Goal: Task Accomplishment & Management: Manage account settings

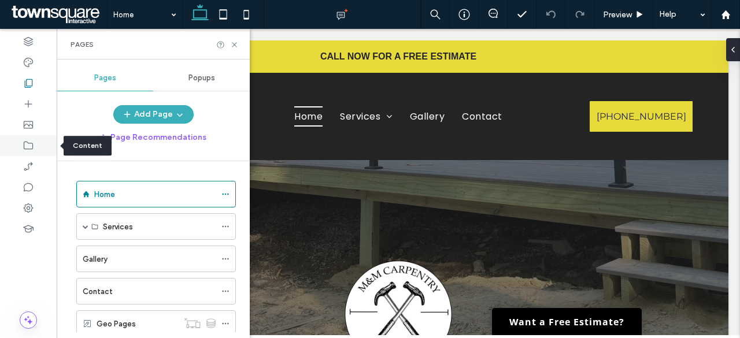
click at [33, 140] on icon at bounding box center [29, 146] width 12 height 12
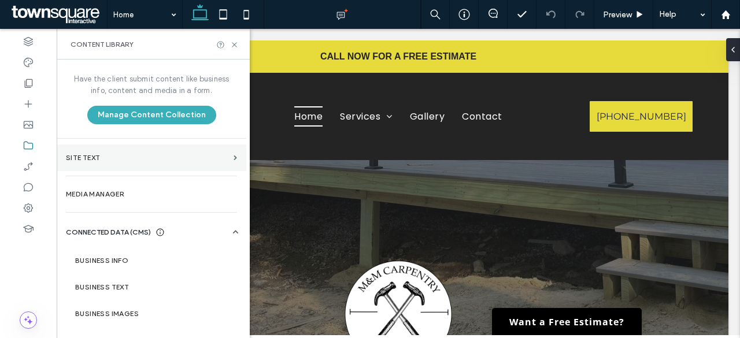
scroll to position [53, 0]
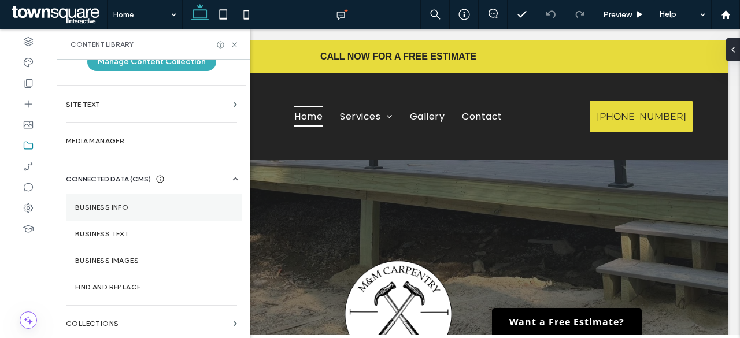
click at [152, 202] on section "Business Info" at bounding box center [154, 207] width 176 height 27
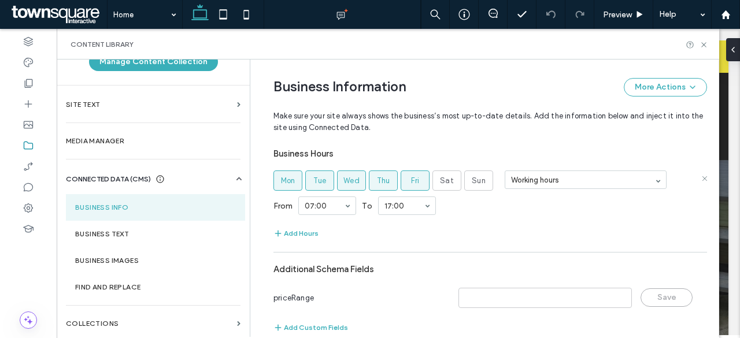
scroll to position [625, 0]
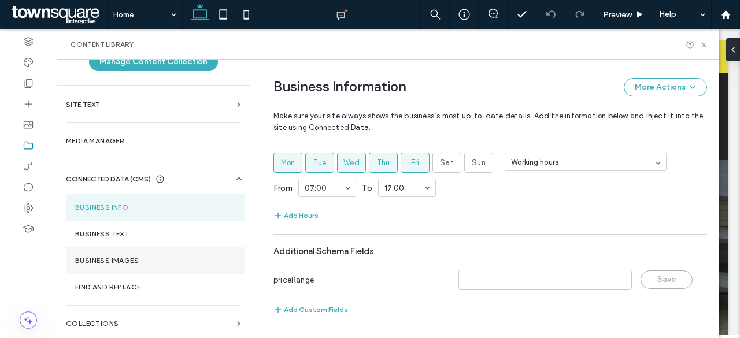
click at [126, 257] on label "Business Images" at bounding box center [155, 261] width 161 height 8
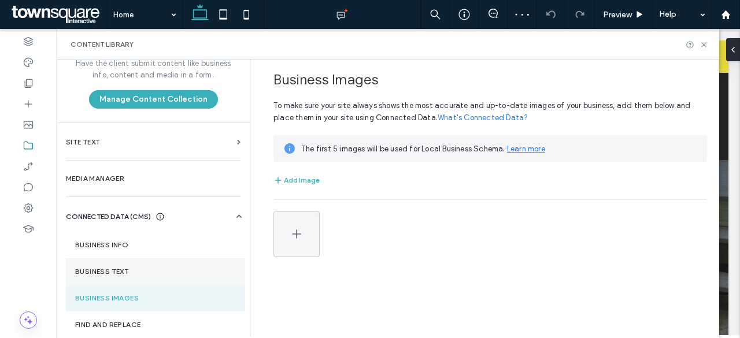
scroll to position [0, 0]
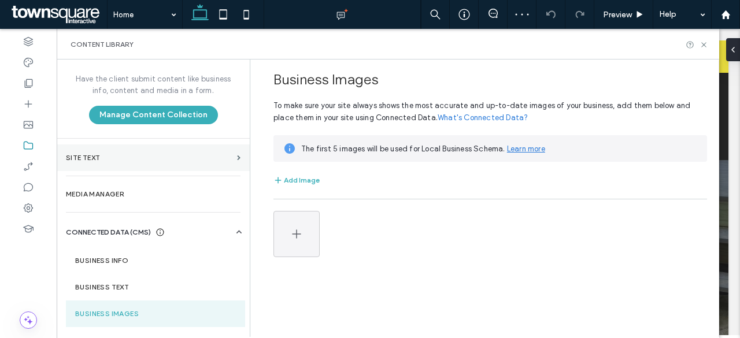
click at [139, 154] on label "Site Text" at bounding box center [149, 158] width 166 height 8
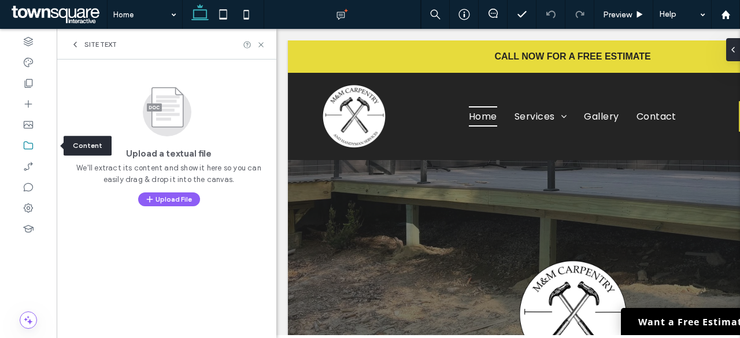
click at [42, 147] on div at bounding box center [28, 145] width 57 height 21
click at [24, 144] on use at bounding box center [28, 146] width 9 height 8
click at [83, 43] on div "Site Text" at bounding box center [94, 44] width 46 height 9
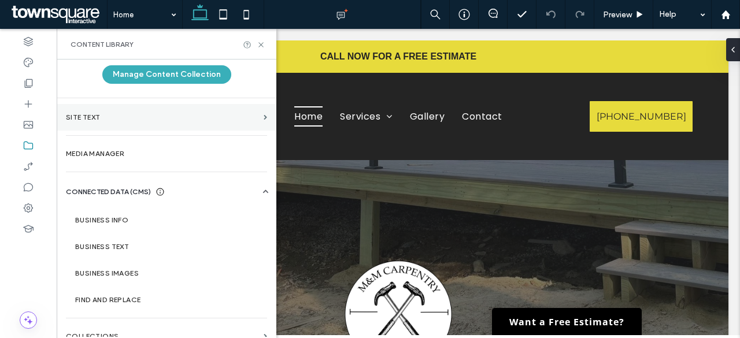
scroll to position [53, 0]
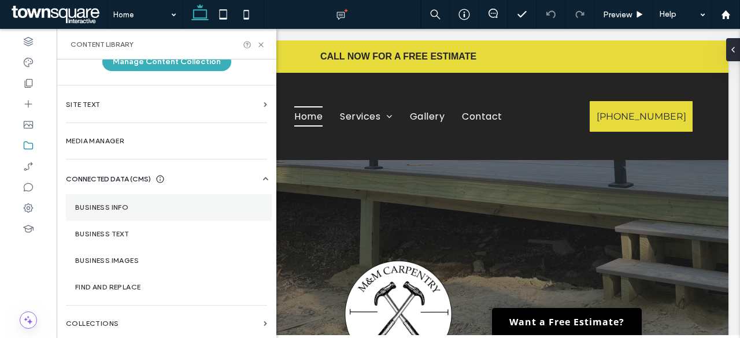
click at [119, 206] on label "Business Info" at bounding box center [168, 207] width 187 height 8
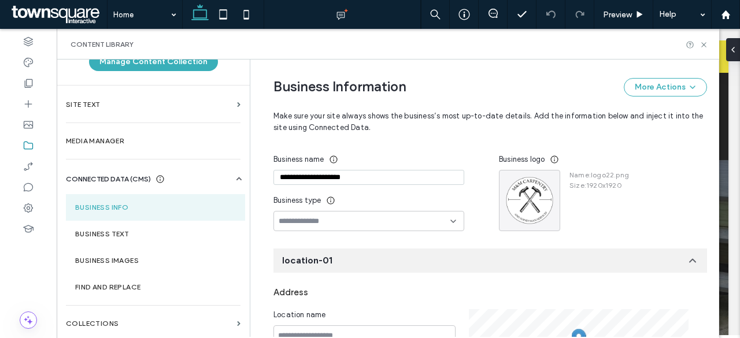
scroll to position [58, 0]
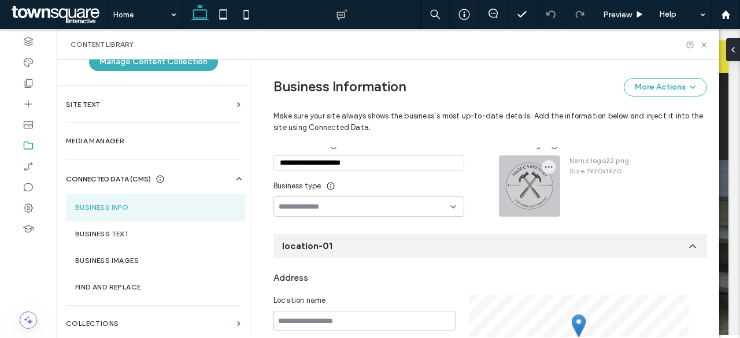
click at [532, 186] on div at bounding box center [529, 186] width 60 height 60
click at [519, 184] on div at bounding box center [529, 186] width 60 height 60
click at [544, 165] on icon "button" at bounding box center [548, 166] width 9 height 9
click at [561, 191] on span "Replace Image" at bounding box center [586, 194] width 53 height 12
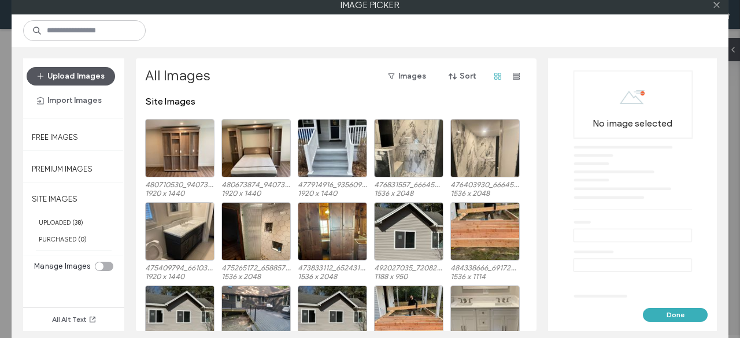
click at [97, 77] on button "Upload Images" at bounding box center [71, 76] width 88 height 18
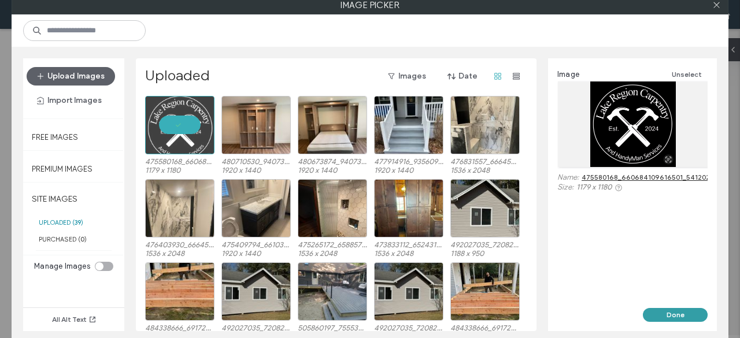
click at [668, 313] on button "Done" at bounding box center [675, 315] width 65 height 14
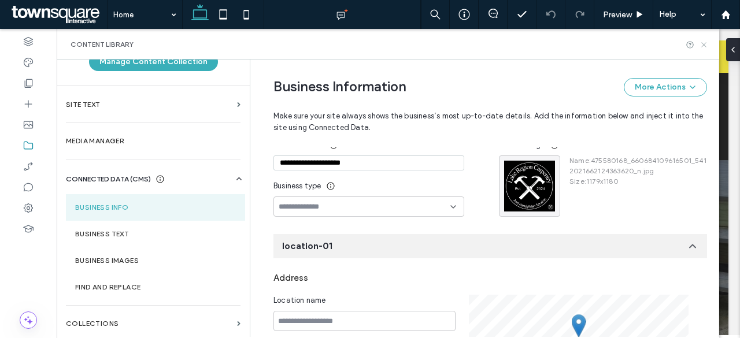
click at [703, 46] on icon at bounding box center [703, 44] width 9 height 9
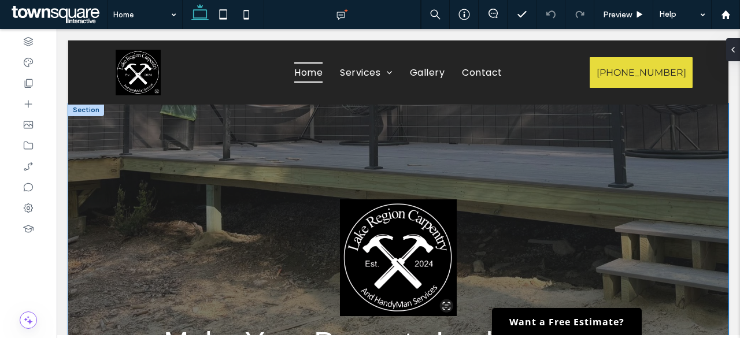
scroll to position [0, 0]
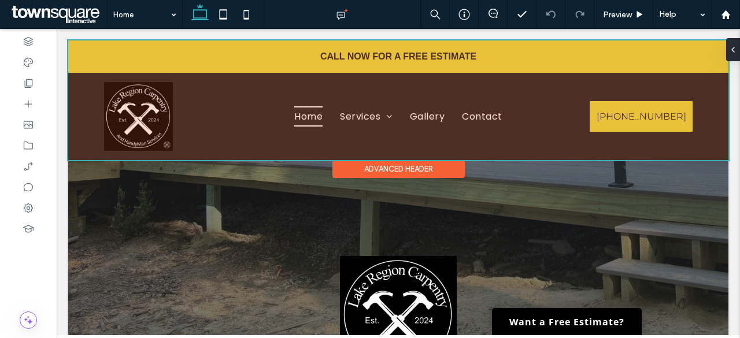
click at [208, 116] on div at bounding box center [398, 100] width 660 height 120
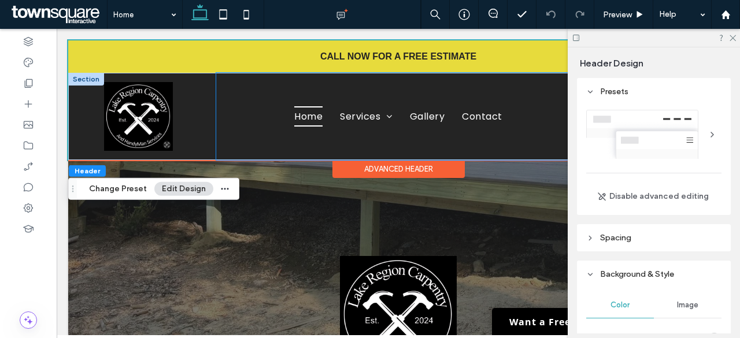
click at [239, 90] on div "Home Services Bathroom & Kitchen Remodeling Rot Repair Pressure Washing Deck In…" at bounding box center [398, 116] width 364 height 87
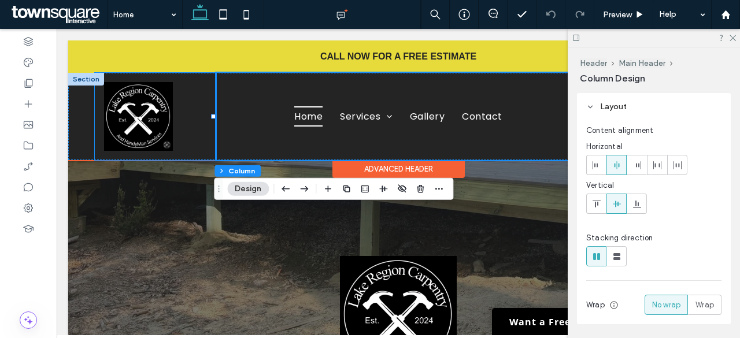
click at [190, 103] on div at bounding box center [155, 116] width 121 height 87
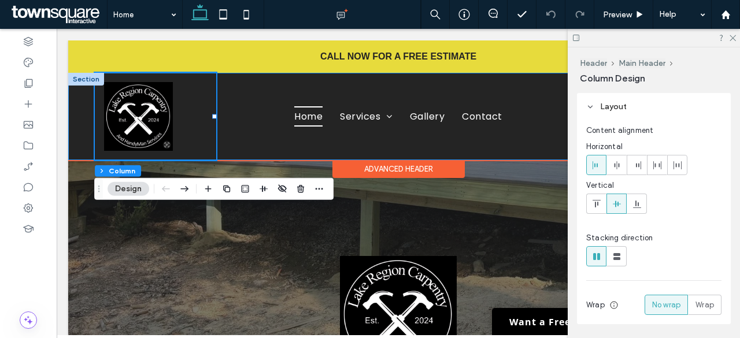
click at [80, 135] on div "Home Services Bathroom & Kitchen Remodeling Rot Repair Pressure Washing Deck In…" at bounding box center [398, 116] width 660 height 87
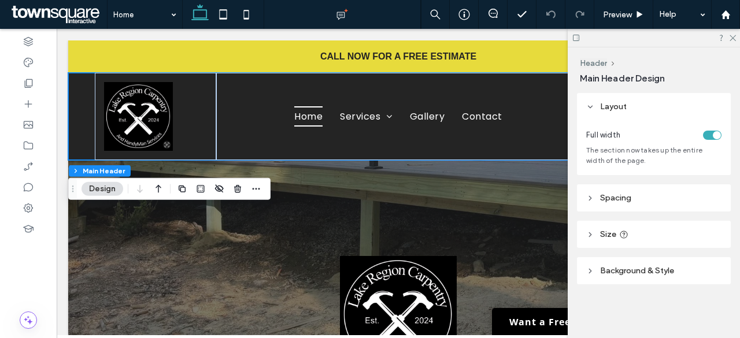
click at [105, 188] on button "Design" at bounding box center [103, 189] width 42 height 14
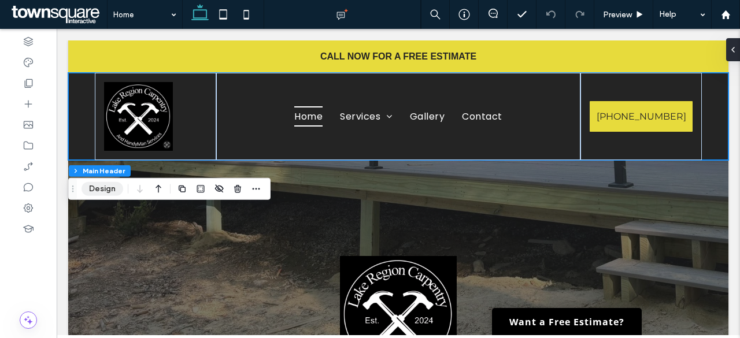
click at [105, 188] on button "Design" at bounding box center [103, 189] width 42 height 14
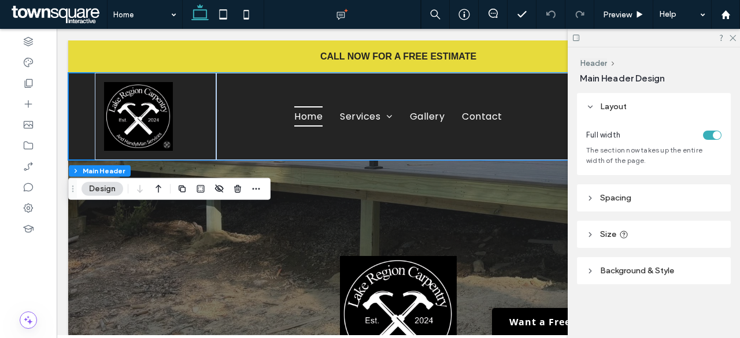
click at [638, 273] on span "Background & Style" at bounding box center [637, 271] width 74 height 10
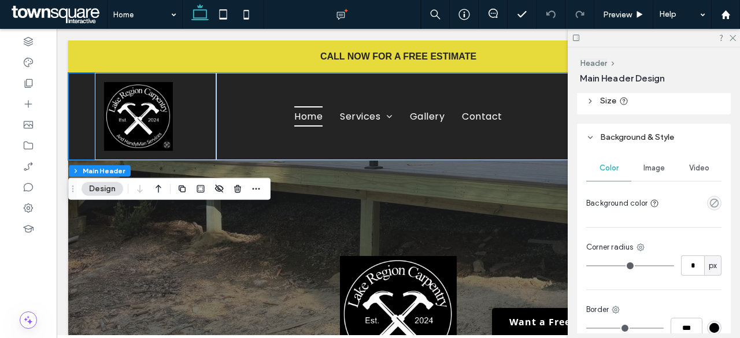
scroll to position [173, 0]
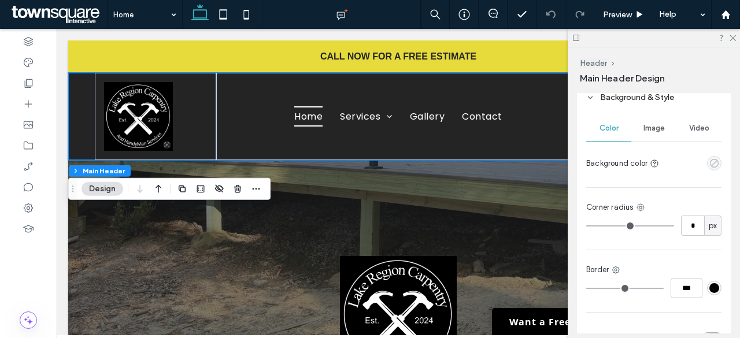
click at [709, 162] on icon "empty color" at bounding box center [714, 163] width 10 height 10
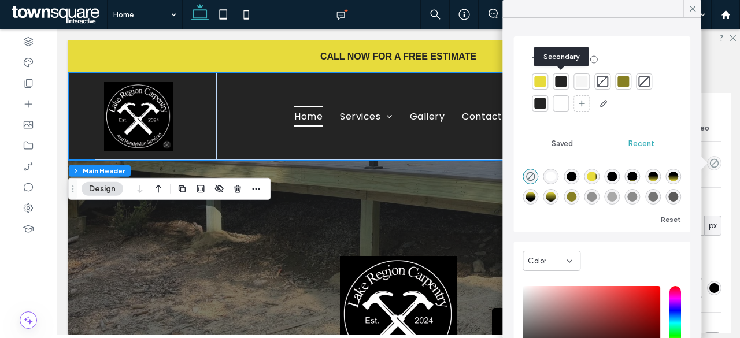
click at [560, 83] on div at bounding box center [561, 82] width 12 height 12
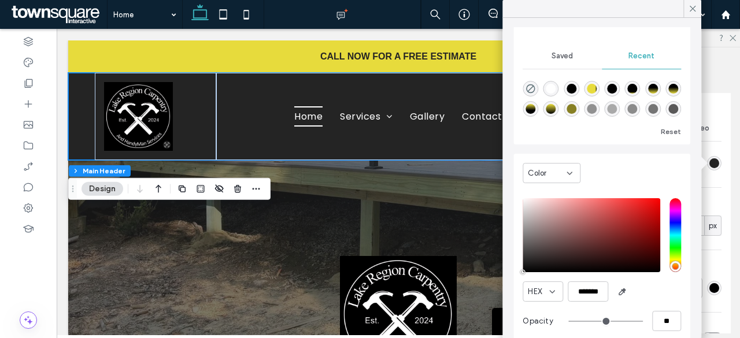
scroll to position [90, 0]
click at [617, 87] on div "radial-gradient(circle, rgba(0, 0, 0, 1) 84%, rgba(231, 219, 60, 1) 100%)" at bounding box center [612, 88] width 10 height 10
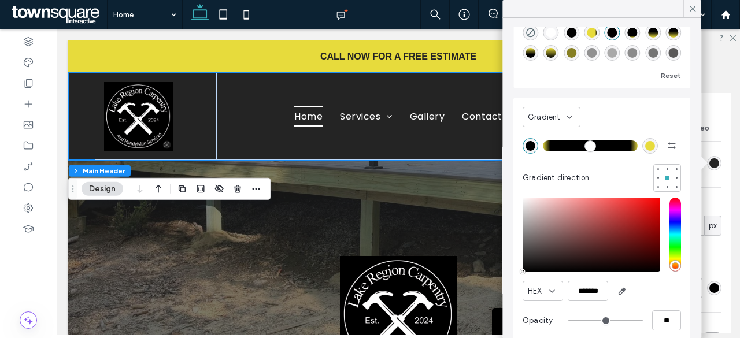
type input "***"
type input "****"
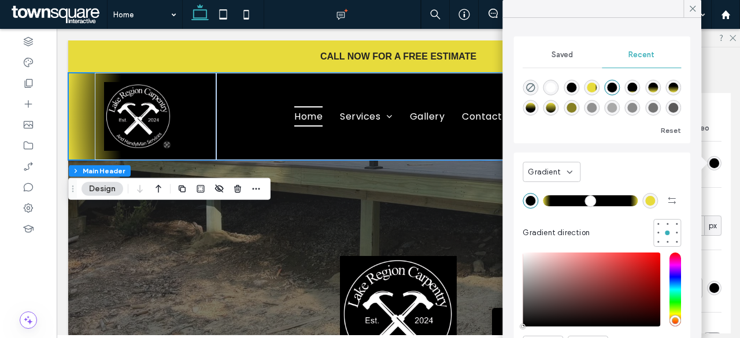
click at [573, 88] on div "rgba(0, 0, 0, 1)" at bounding box center [571, 88] width 10 height 10
click at [572, 86] on div "rgba(0, 0, 0, 1)" at bounding box center [571, 88] width 10 height 10
click at [575, 86] on div "rgba(0, 0, 0, 1)" at bounding box center [571, 88] width 10 height 10
click at [565, 58] on span "Saved" at bounding box center [561, 54] width 21 height 9
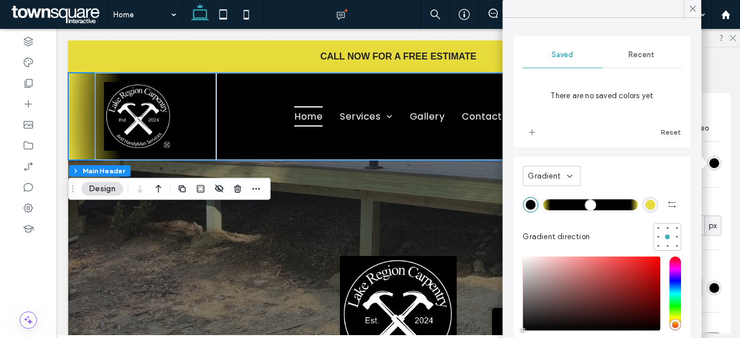
click at [628, 59] on span "Recent" at bounding box center [641, 54] width 26 height 9
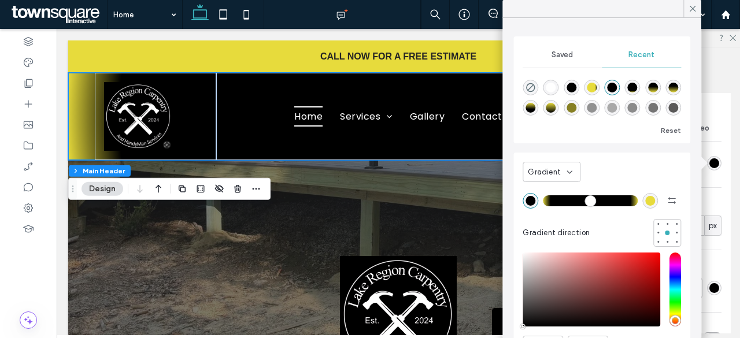
click at [570, 170] on icon at bounding box center [569, 172] width 9 height 9
click at [565, 191] on div "Color" at bounding box center [552, 191] width 57 height 20
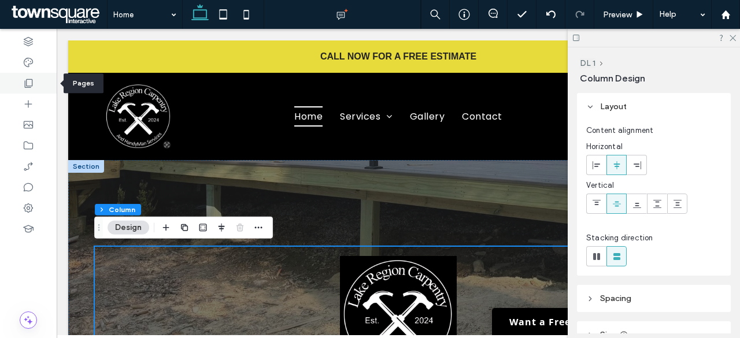
click at [29, 82] on icon at bounding box center [29, 83] width 12 height 12
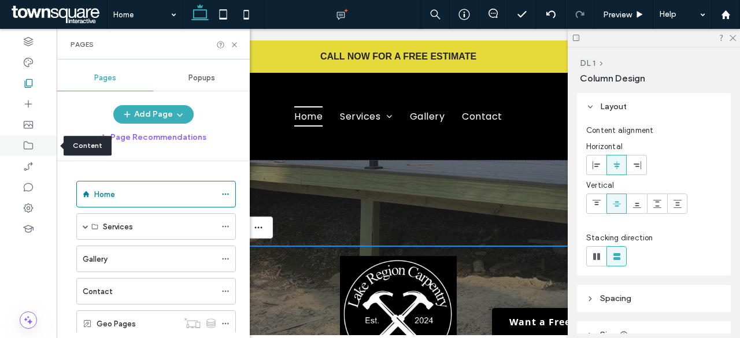
click at [34, 142] on icon at bounding box center [29, 146] width 12 height 12
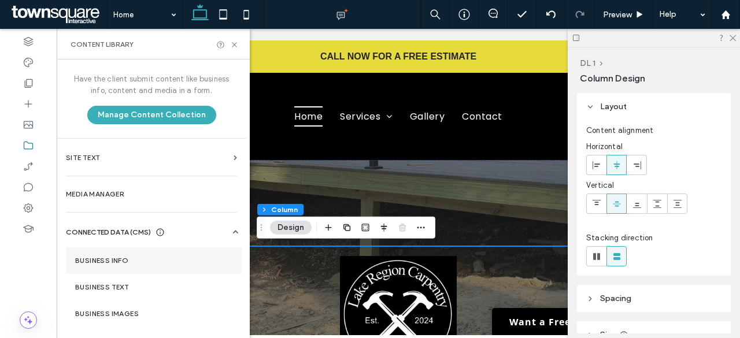
click at [126, 253] on section "Business Info" at bounding box center [154, 260] width 176 height 27
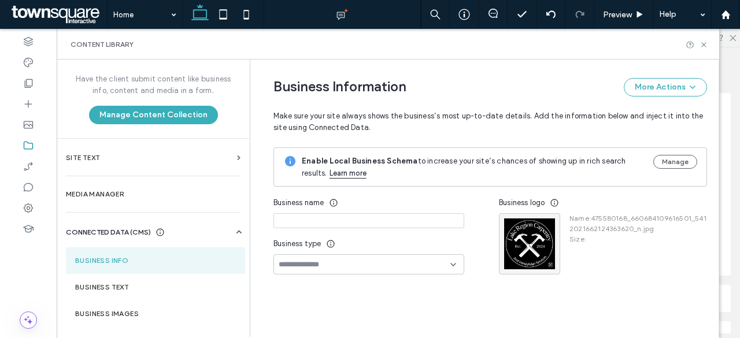
type input "**********"
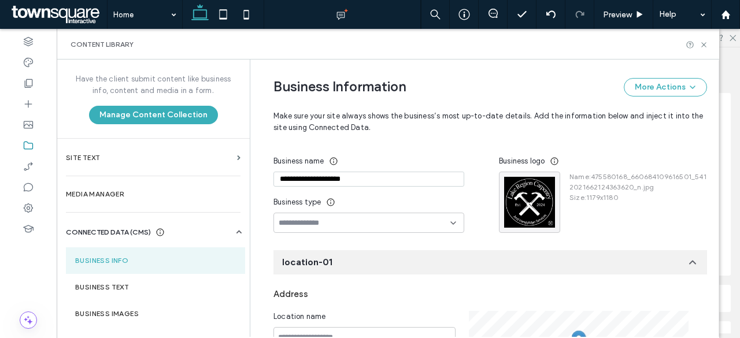
scroll to position [58, 0]
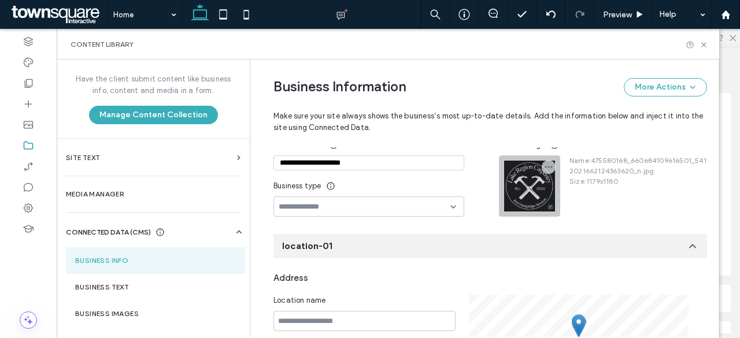
click at [525, 188] on div at bounding box center [529, 186] width 60 height 60
click at [544, 166] on icon "button" at bounding box center [548, 166] width 9 height 9
click at [566, 191] on span "Replace Image" at bounding box center [586, 194] width 53 height 12
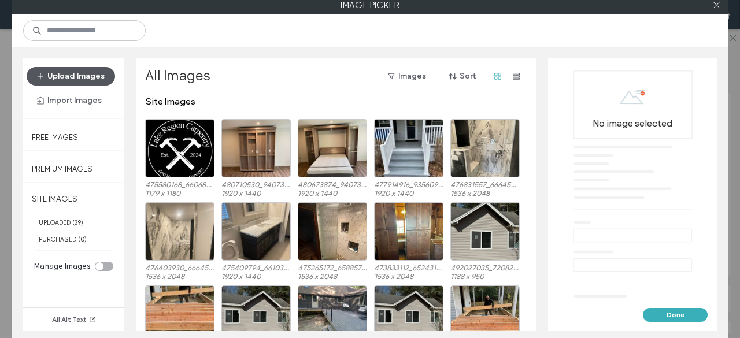
click at [75, 75] on button "Upload Images" at bounding box center [71, 76] width 88 height 18
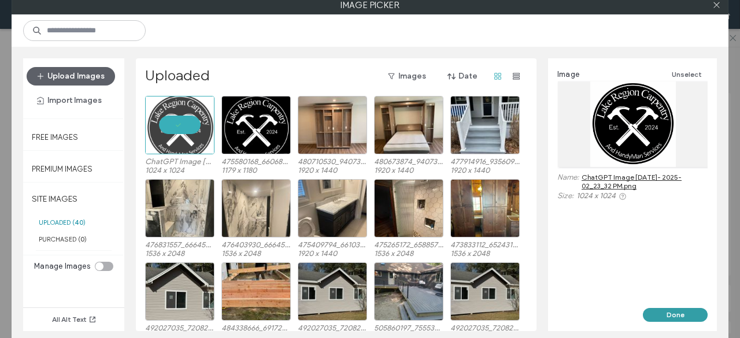
click at [675, 313] on button "Done" at bounding box center [675, 315] width 65 height 14
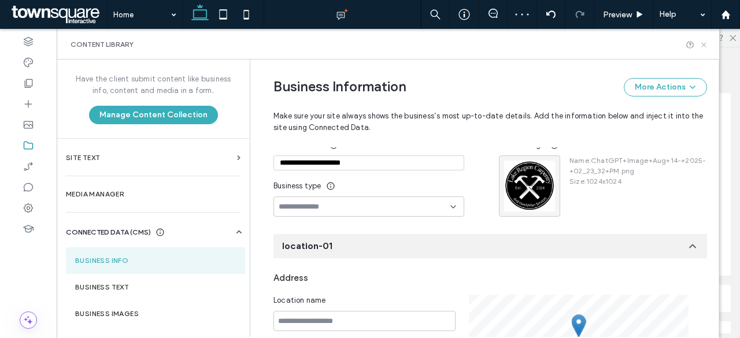
click at [704, 46] on icon at bounding box center [703, 44] width 9 height 9
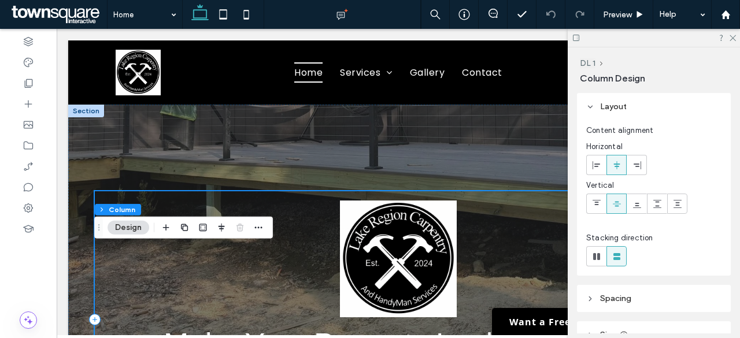
scroll to position [34, 0]
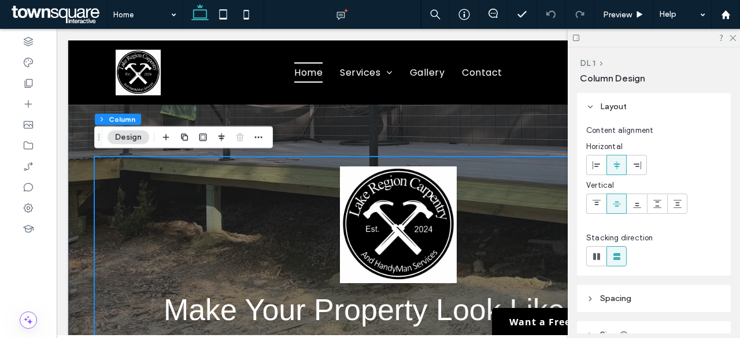
drag, startPoint x: 734, startPoint y: 37, endPoint x: 715, endPoint y: 53, distance: 24.6
click at [734, 37] on icon at bounding box center [732, 38] width 8 height 8
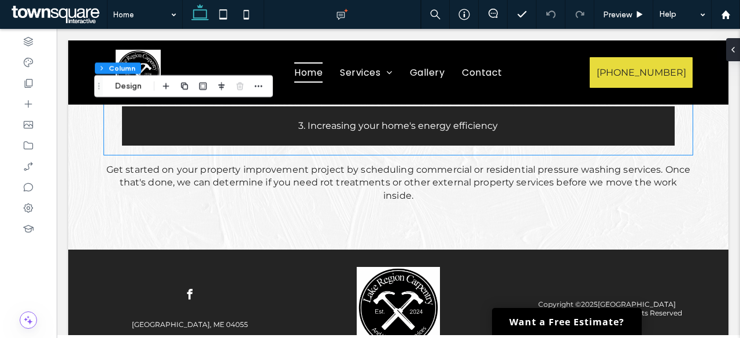
scroll to position [2084, 0]
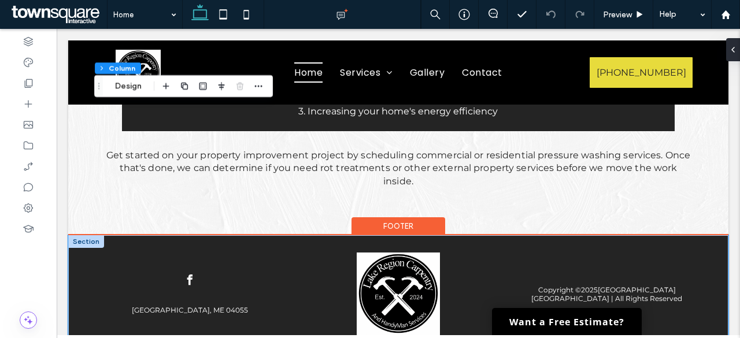
click at [223, 305] on div "Copyright © 2025 Lake Region [GEOGRAPHIC_DATA] | All Rights Reserved [GEOGRAPHI…" at bounding box center [398, 304] width 660 height 138
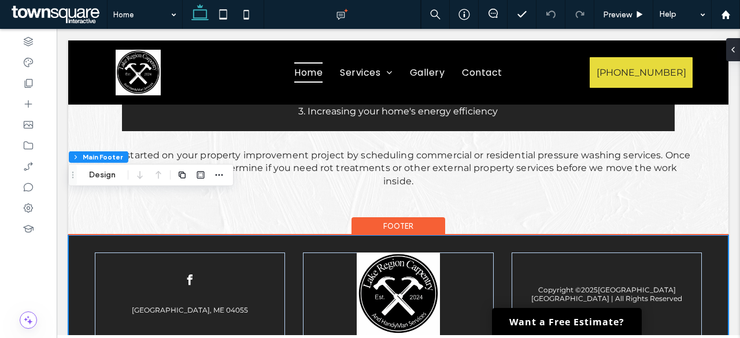
click at [80, 235] on div "Copyright © 2025 Lake Region [GEOGRAPHIC_DATA] | All Rights Reserved [GEOGRAPHI…" at bounding box center [398, 304] width 660 height 138
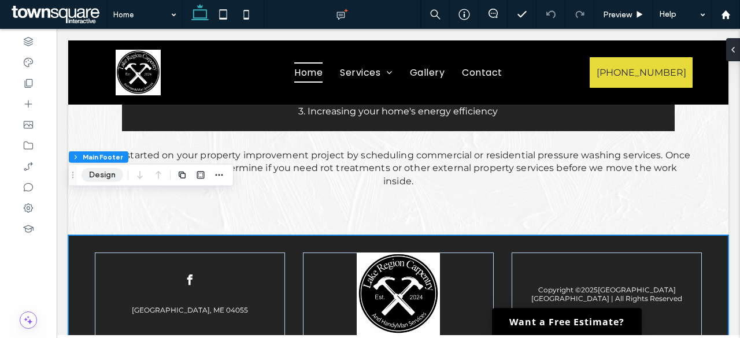
click at [96, 174] on button "Design" at bounding box center [103, 175] width 42 height 14
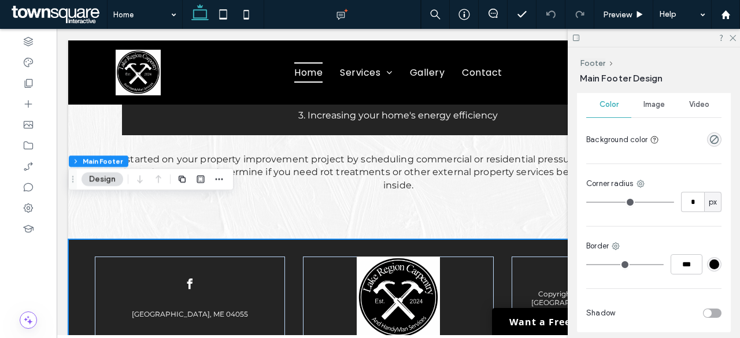
scroll to position [173, 0]
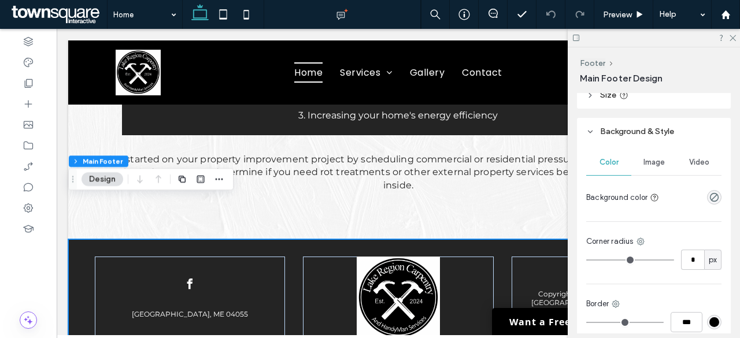
click at [646, 161] on span "Image" at bounding box center [653, 162] width 21 height 9
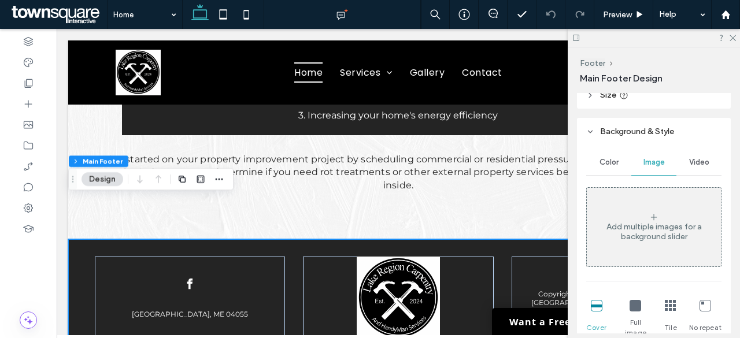
click at [594, 162] on div "Color" at bounding box center [608, 162] width 45 height 25
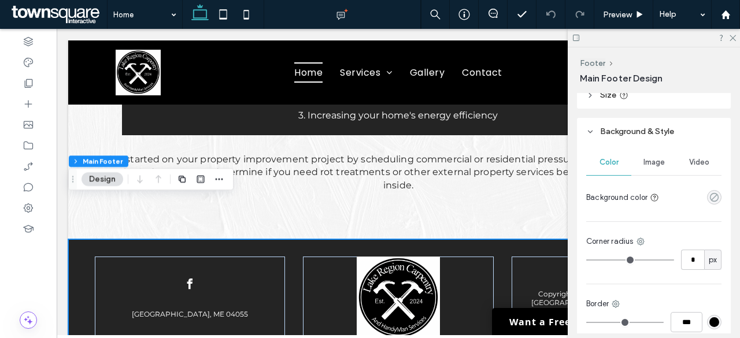
click at [709, 196] on icon "rgba(0, 0, 0, 0)" at bounding box center [714, 197] width 10 height 10
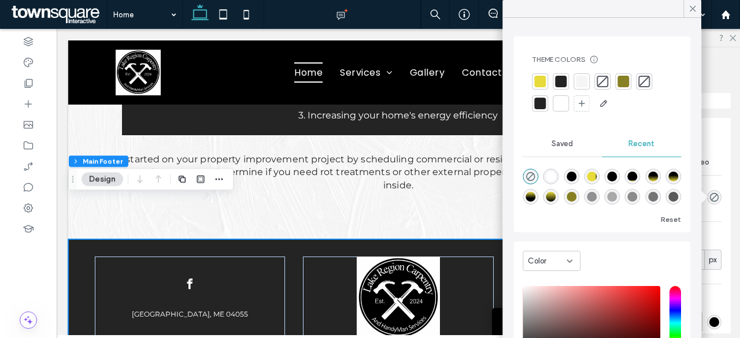
click at [575, 174] on div "rgba(0, 0, 0, 1)" at bounding box center [571, 177] width 10 height 10
type input "***"
type input "****"
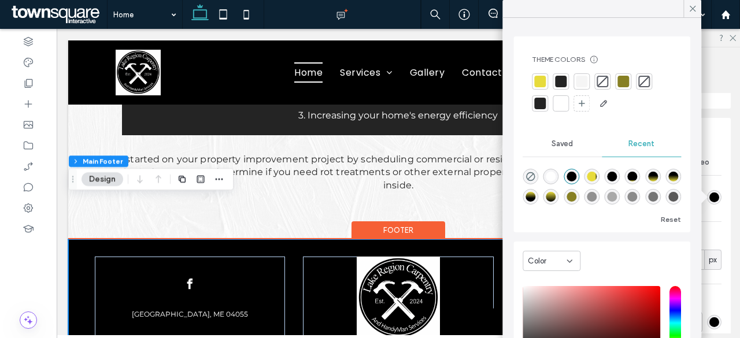
click at [81, 305] on div "Copyright © 2025 Lake Region [GEOGRAPHIC_DATA] | All Rights Reserved [GEOGRAPHI…" at bounding box center [398, 308] width 660 height 138
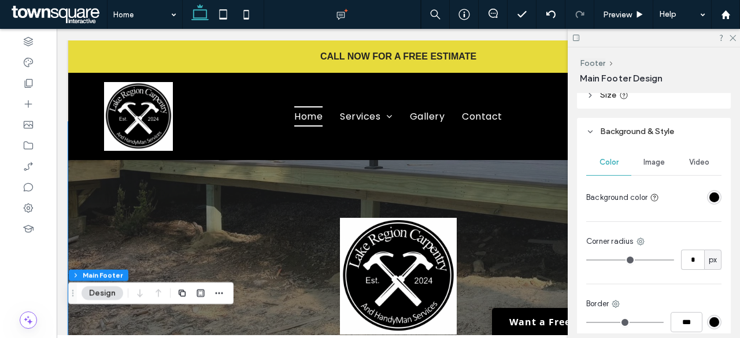
scroll to position [0, 0]
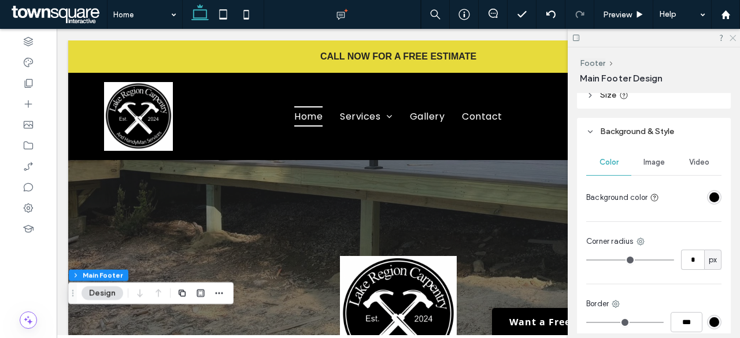
click at [730, 37] on icon at bounding box center [732, 38] width 8 height 8
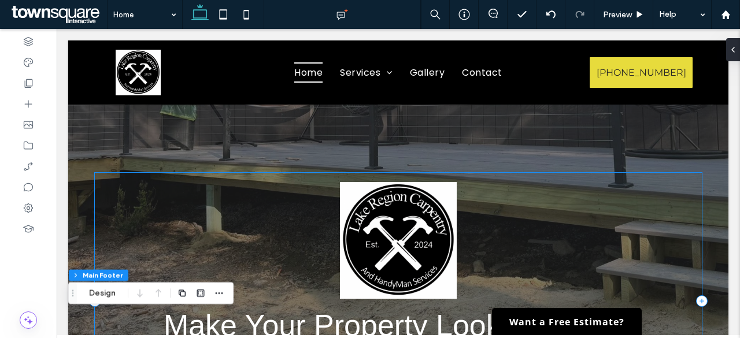
scroll to position [34, 0]
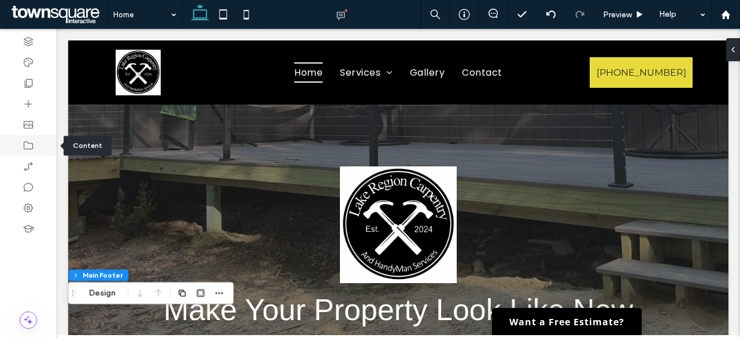
click at [39, 142] on div at bounding box center [28, 145] width 57 height 21
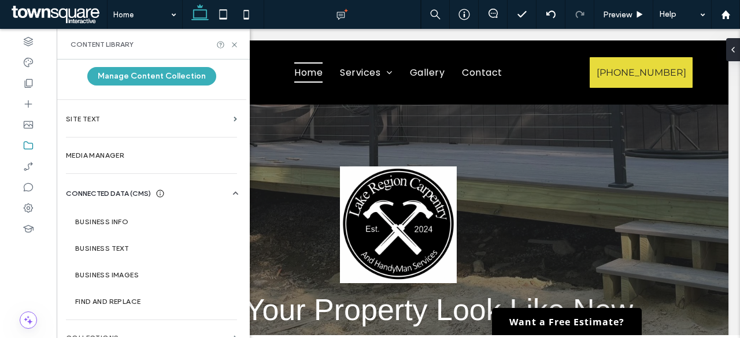
scroll to position [53, 0]
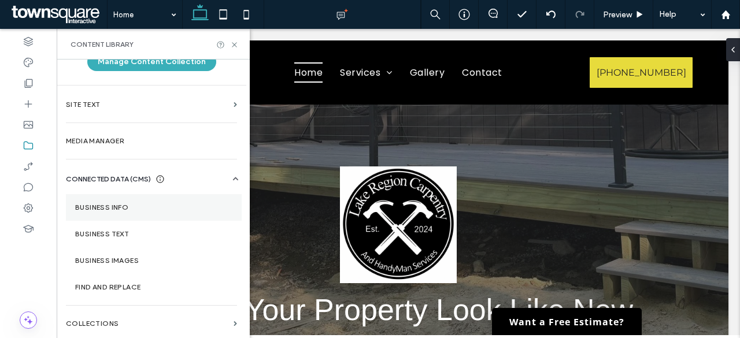
click at [129, 202] on section "Business Info" at bounding box center [154, 207] width 176 height 27
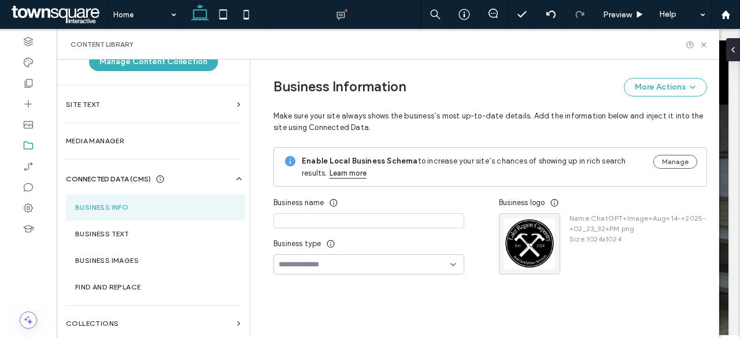
type input "**********"
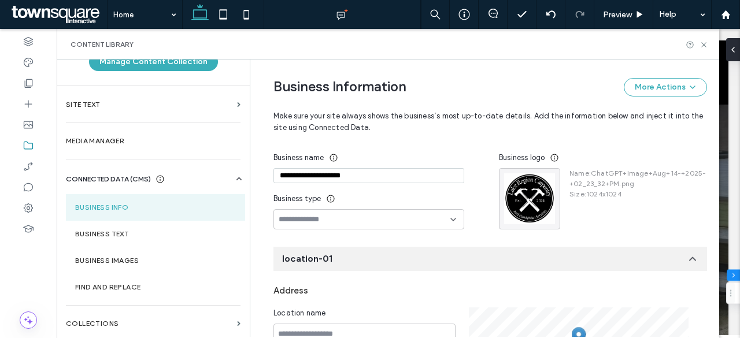
scroll to position [0, 0]
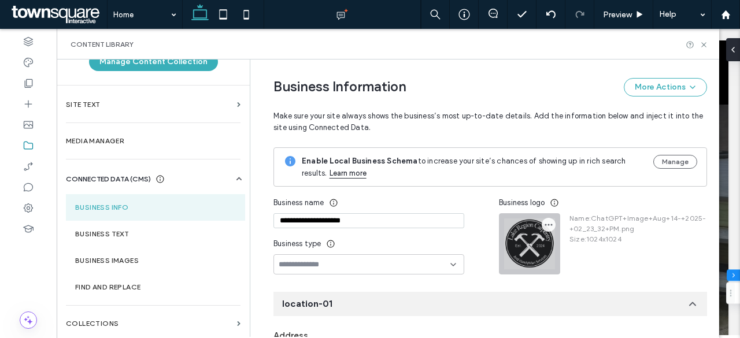
click at [546, 222] on icon "button" at bounding box center [548, 224] width 9 height 9
click at [576, 247] on span "Replace Image" at bounding box center [586, 252] width 53 height 12
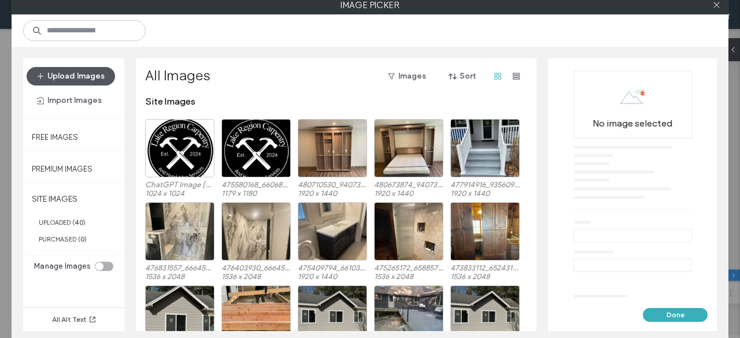
click at [79, 72] on button "Upload Images" at bounding box center [71, 76] width 88 height 18
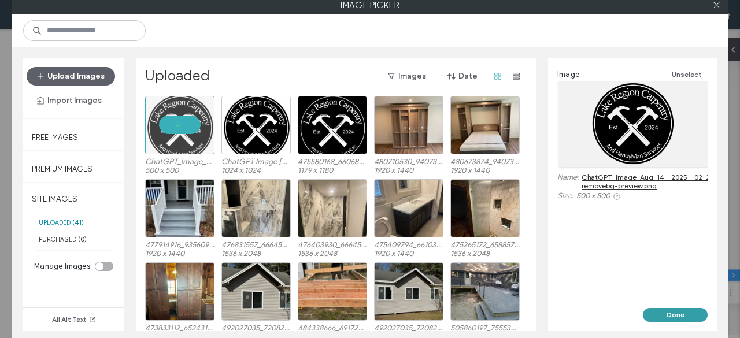
click at [665, 314] on button "Done" at bounding box center [675, 315] width 65 height 14
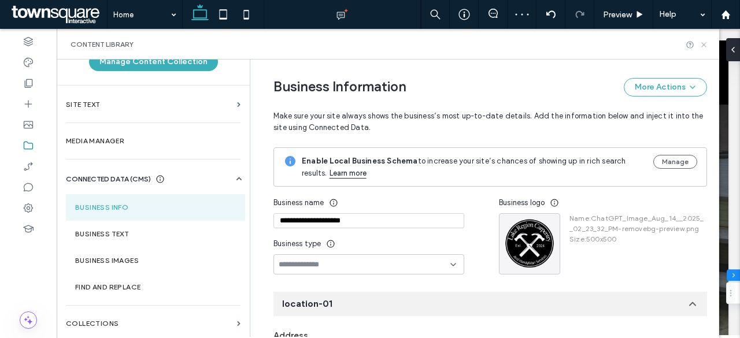
click at [706, 43] on icon at bounding box center [703, 44] width 9 height 9
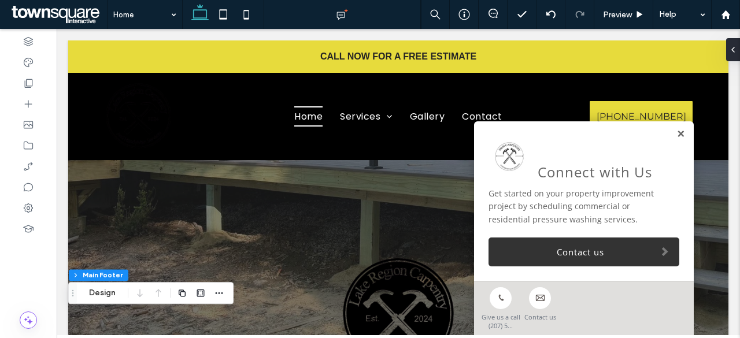
click at [676, 135] on link at bounding box center [680, 134] width 9 height 10
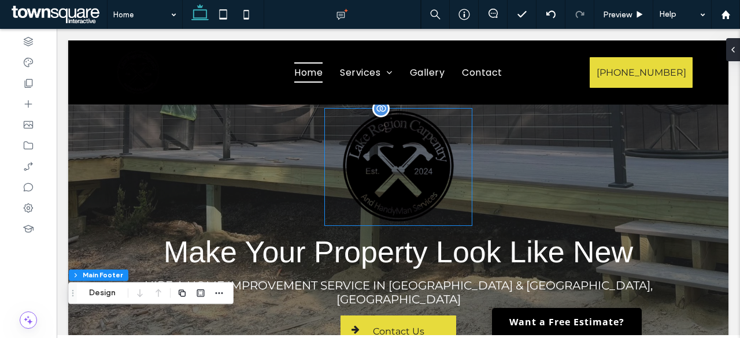
scroll to position [34, 0]
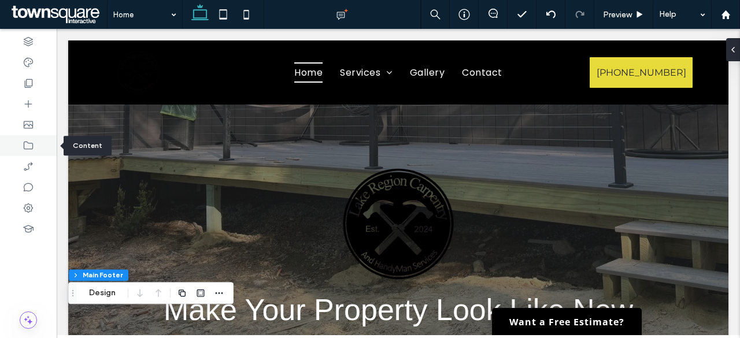
click at [40, 143] on div at bounding box center [28, 145] width 57 height 21
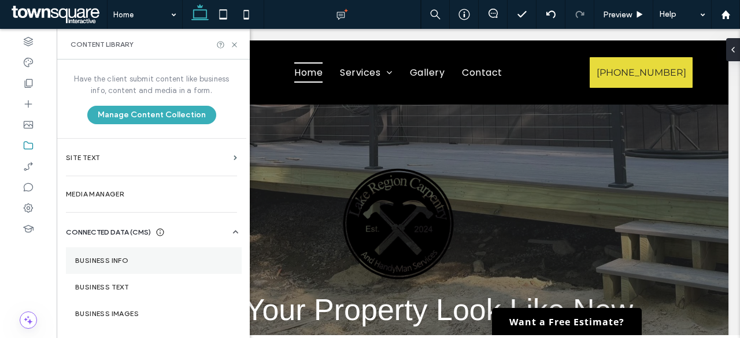
click at [129, 258] on label "Business Info" at bounding box center [153, 261] width 157 height 8
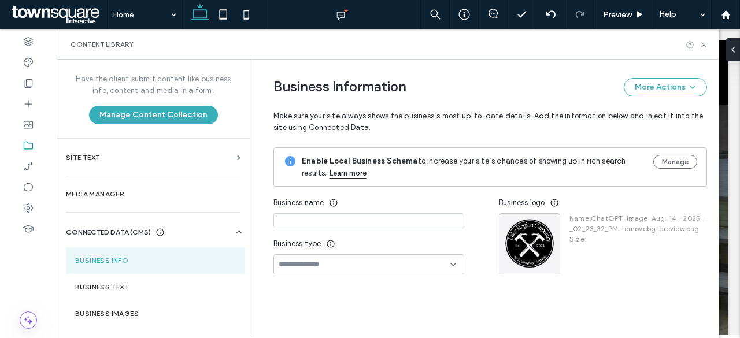
type input "**********"
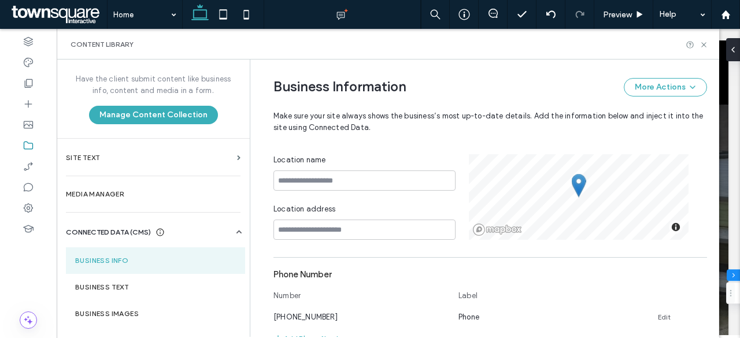
scroll to position [0, 0]
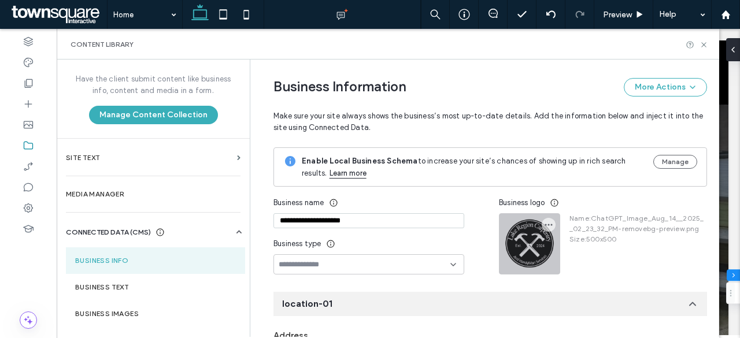
click at [523, 241] on div at bounding box center [529, 244] width 60 height 60
click at [542, 223] on span "button" at bounding box center [549, 225] width 14 height 14
click at [586, 251] on span "Replace Image" at bounding box center [586, 252] width 53 height 12
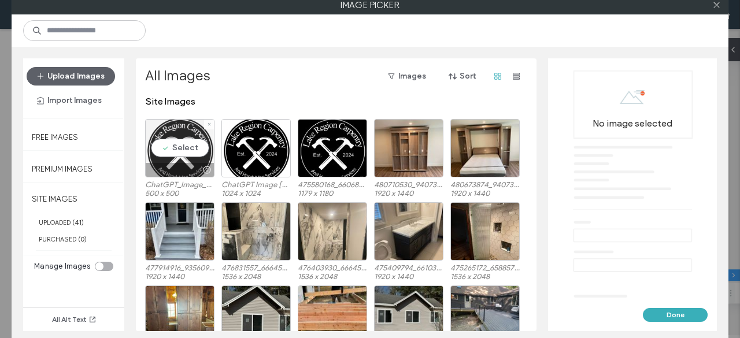
click at [187, 149] on div "Select" at bounding box center [179, 148] width 69 height 58
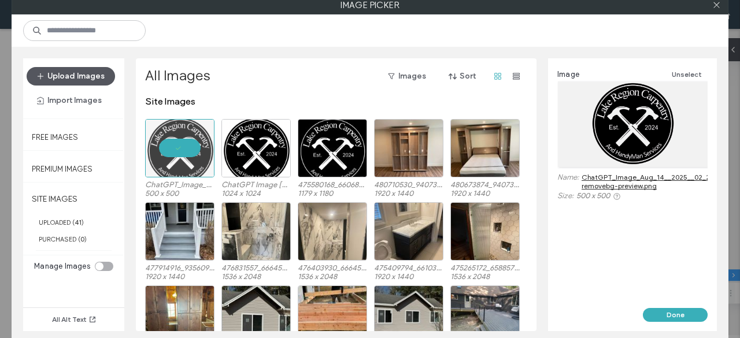
click at [102, 71] on button "Upload Images" at bounding box center [71, 76] width 88 height 18
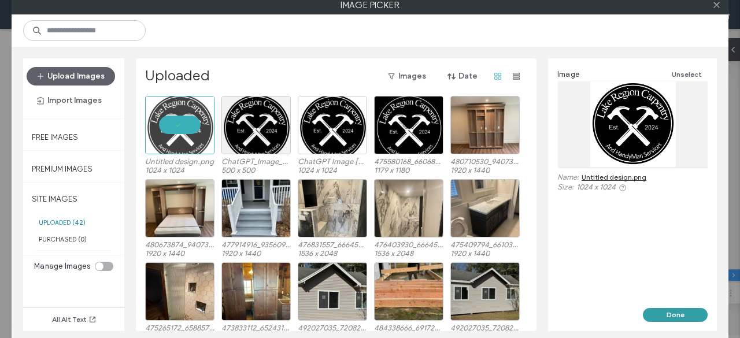
click at [683, 316] on button "Done" at bounding box center [675, 315] width 65 height 14
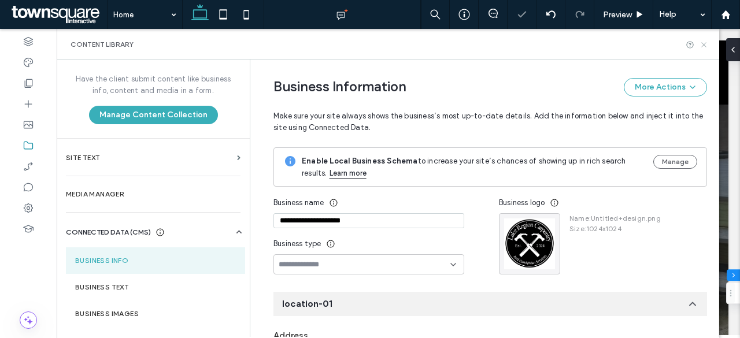
click at [703, 46] on icon at bounding box center [703, 44] width 9 height 9
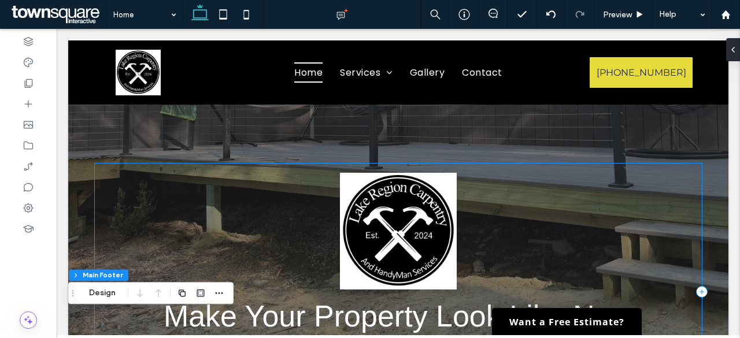
scroll to position [92, 0]
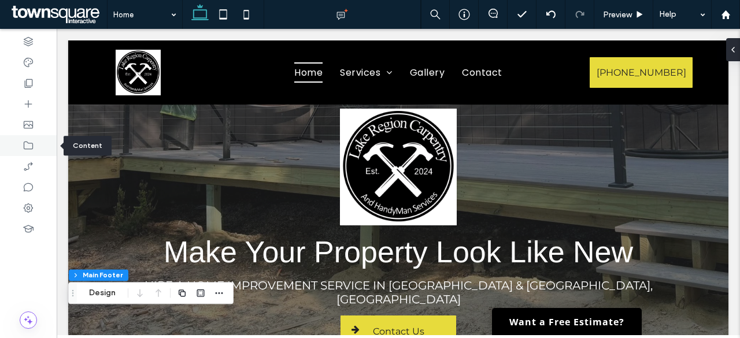
click at [29, 146] on icon at bounding box center [29, 146] width 12 height 12
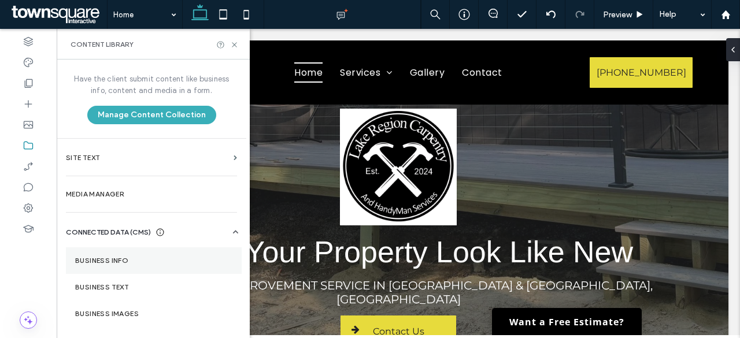
click at [119, 266] on section "Business Info" at bounding box center [154, 260] width 176 height 27
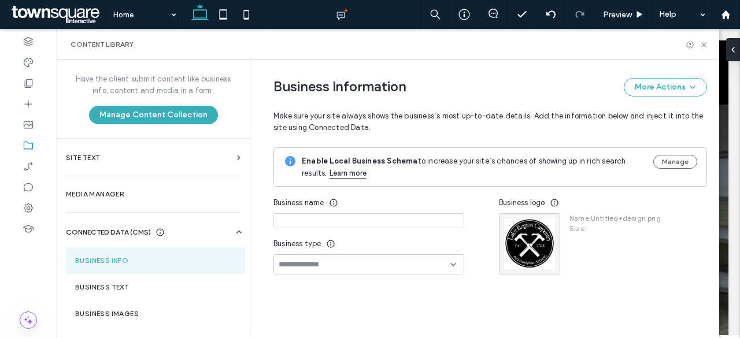
type input "**********"
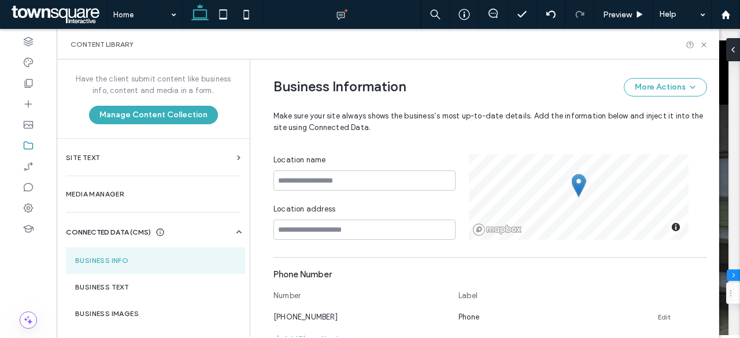
scroll to position [0, 0]
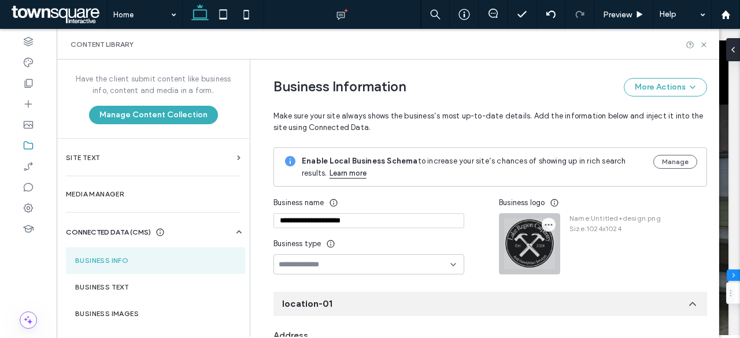
click at [545, 224] on use "button" at bounding box center [549, 225] width 8 height 2
click at [566, 251] on span "Replace Image" at bounding box center [586, 252] width 53 height 12
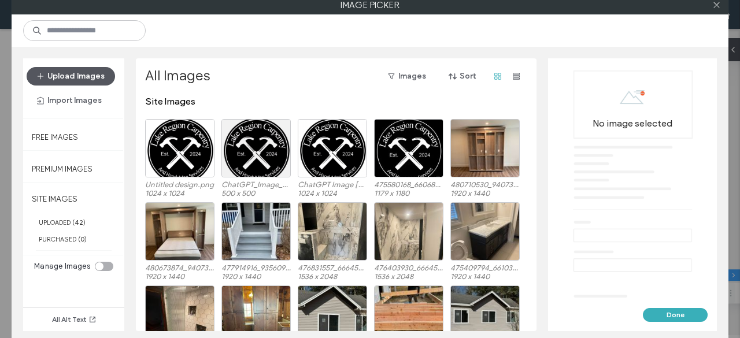
click at [86, 73] on button "Upload Images" at bounding box center [71, 76] width 88 height 18
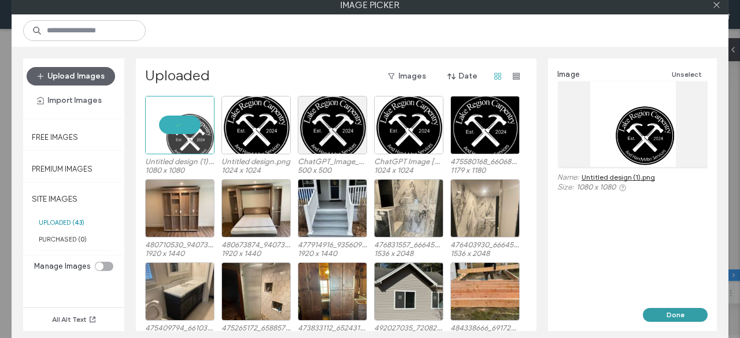
click at [677, 312] on button "Done" at bounding box center [675, 315] width 65 height 14
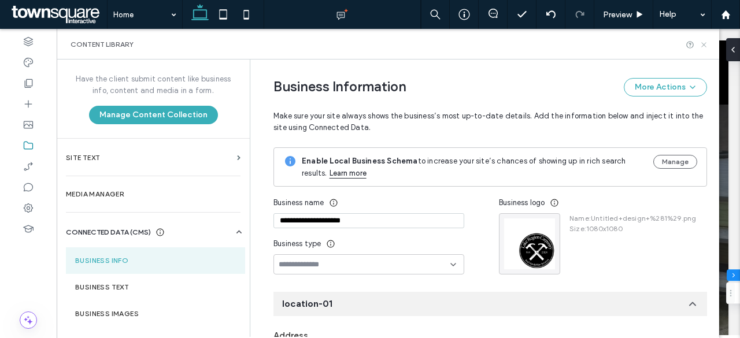
click at [703, 45] on use at bounding box center [703, 44] width 5 height 5
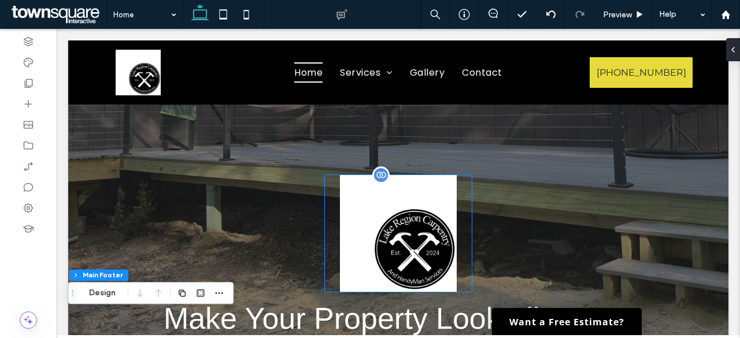
scroll to position [92, 0]
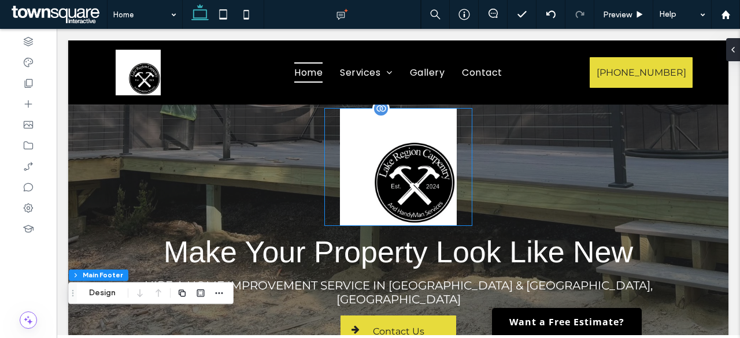
click at [358, 155] on img at bounding box center [398, 167] width 146 height 117
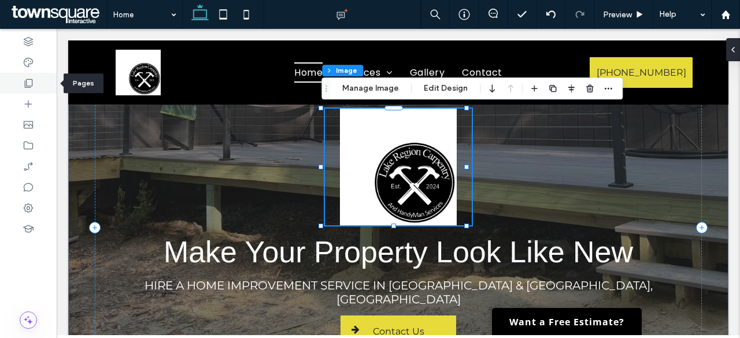
click at [29, 84] on icon at bounding box center [29, 83] width 12 height 12
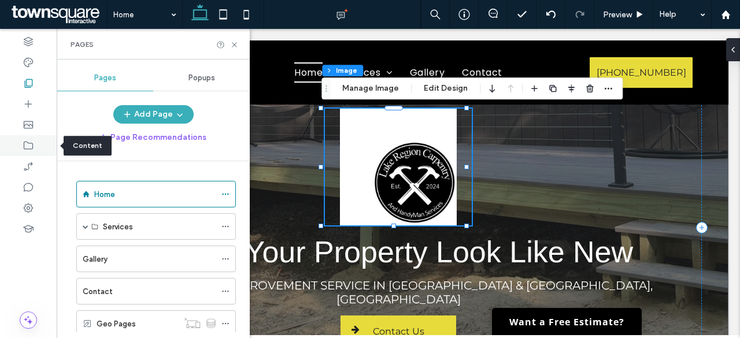
click at [32, 145] on use at bounding box center [28, 146] width 9 height 8
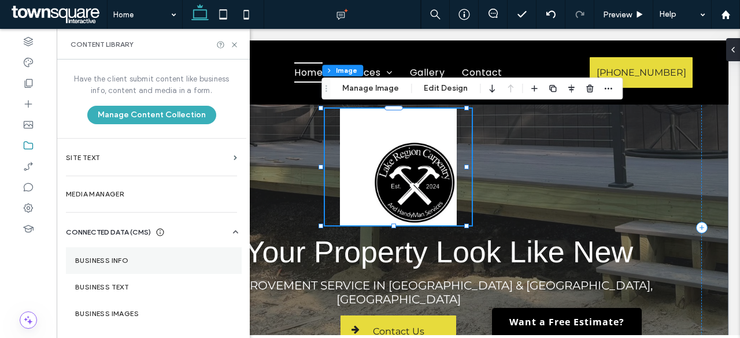
click at [156, 263] on label "Business Info" at bounding box center [153, 261] width 157 height 8
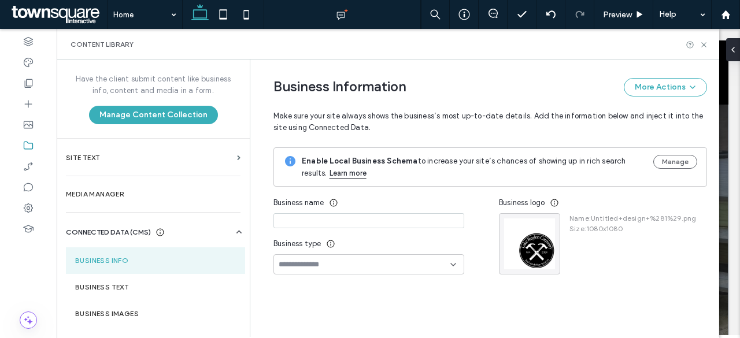
type input "**********"
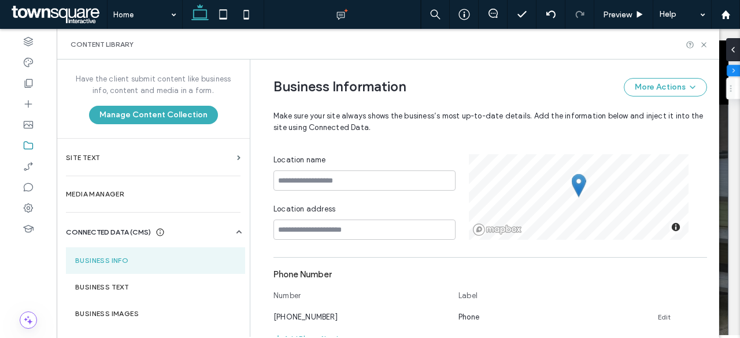
scroll to position [0, 0]
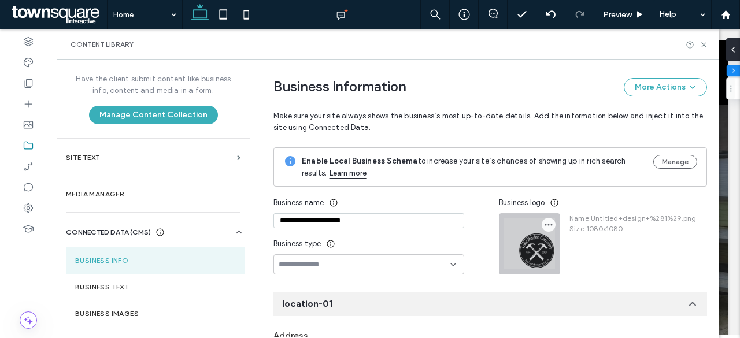
click at [544, 224] on icon "button" at bounding box center [548, 224] width 9 height 9
click at [569, 251] on span "Replace Image" at bounding box center [586, 252] width 53 height 12
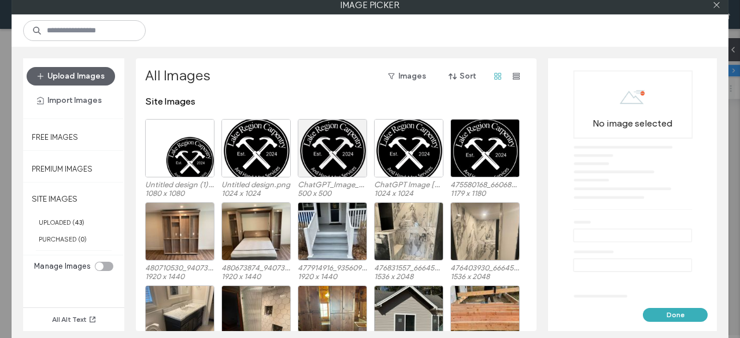
click at [61, 65] on div "Upload Images Import Images" at bounding box center [73, 88] width 101 height 60
click at [62, 71] on button "Upload Images" at bounding box center [71, 76] width 88 height 18
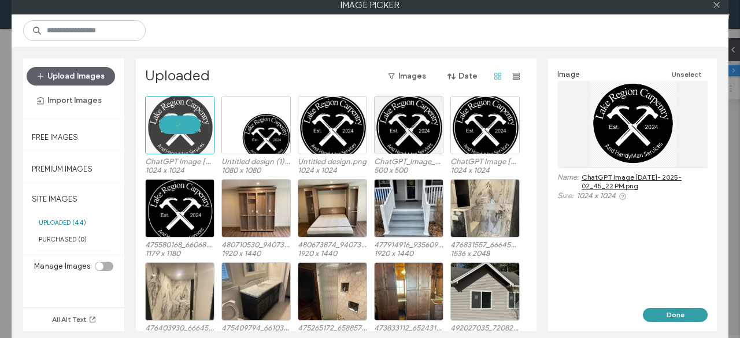
click at [673, 312] on button "Done" at bounding box center [675, 315] width 65 height 14
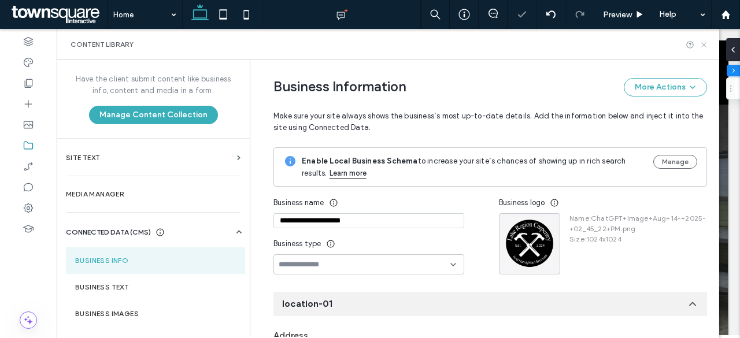
click at [703, 47] on icon at bounding box center [703, 44] width 9 height 9
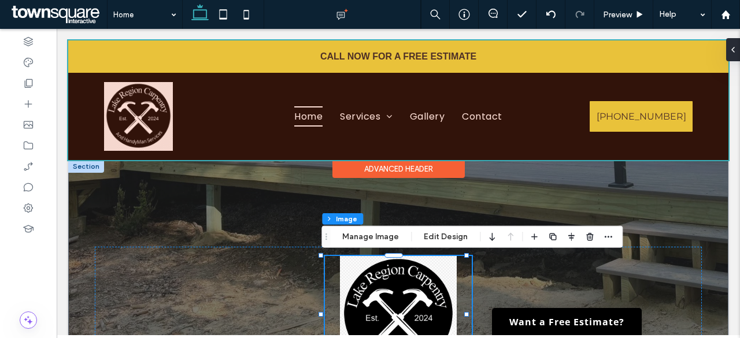
click at [124, 105] on div at bounding box center [398, 100] width 660 height 120
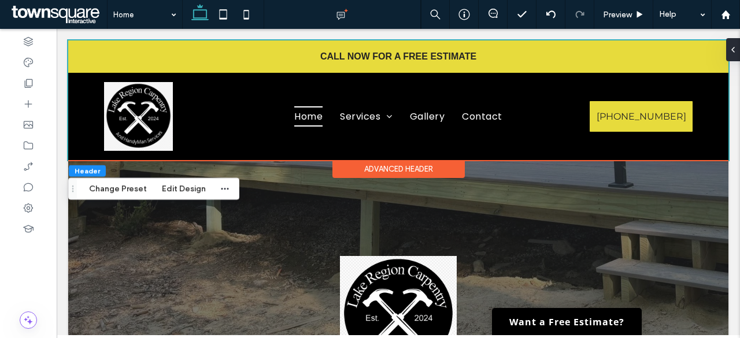
click at [32, 82] on icon at bounding box center [29, 83] width 12 height 12
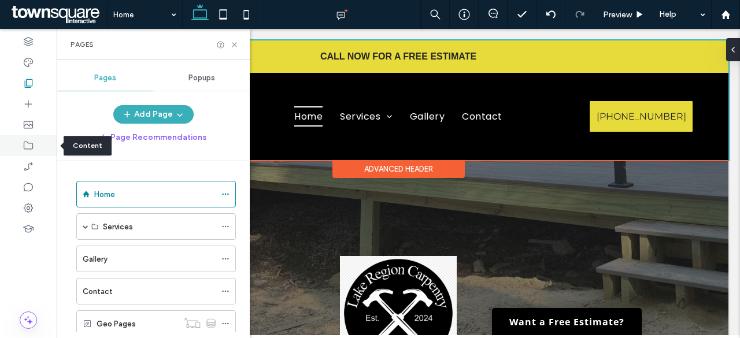
click at [32, 139] on div at bounding box center [28, 145] width 57 height 21
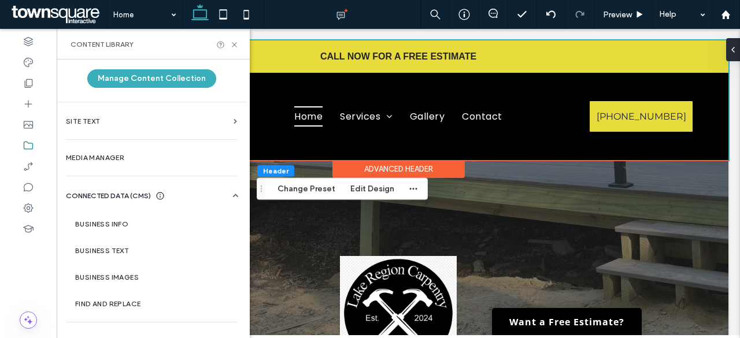
scroll to position [53, 0]
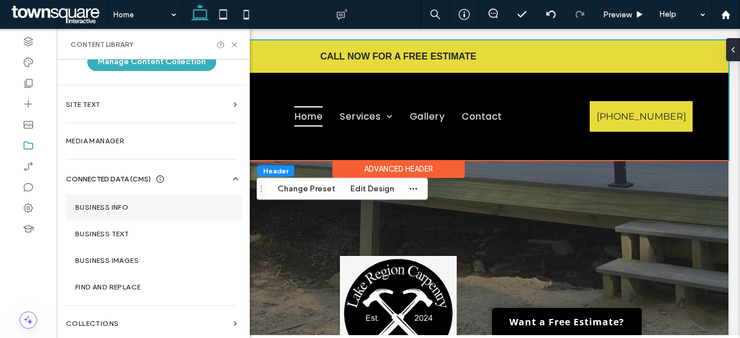
click at [143, 203] on label "Business Info" at bounding box center [153, 207] width 157 height 8
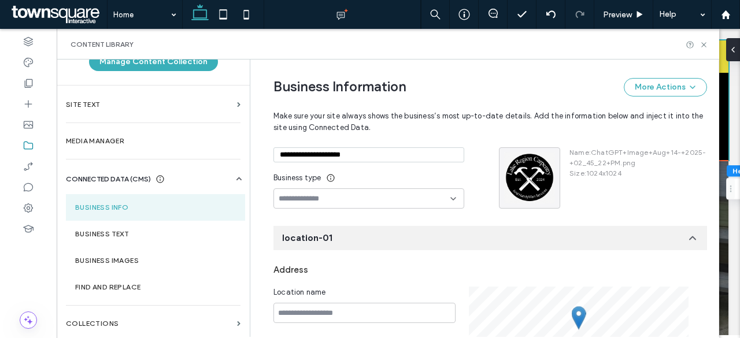
scroll to position [0, 0]
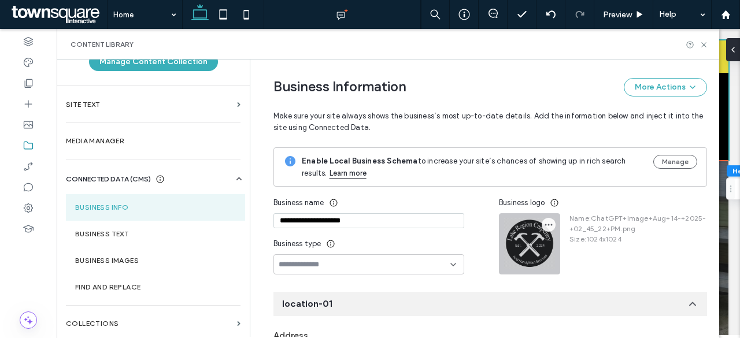
click at [544, 225] on icon "button" at bounding box center [548, 224] width 9 height 9
click at [555, 251] on span at bounding box center [553, 251] width 14 height 13
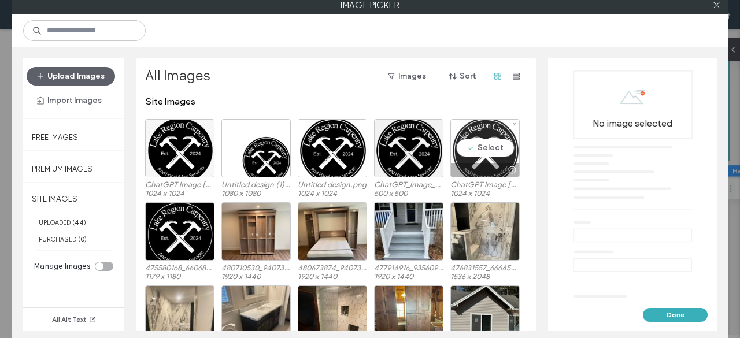
click at [489, 142] on div "Select" at bounding box center [484, 148] width 69 height 58
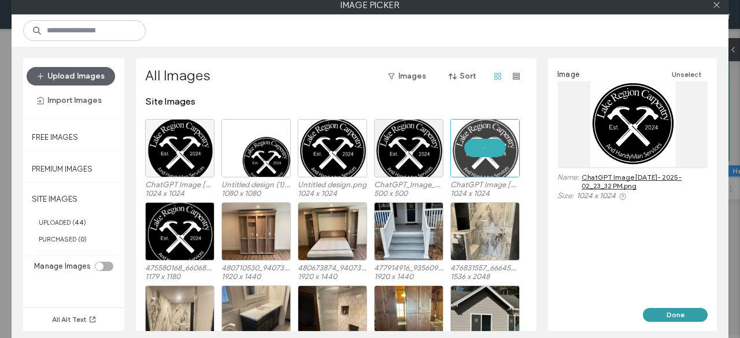
click at [675, 312] on button "Done" at bounding box center [675, 315] width 65 height 14
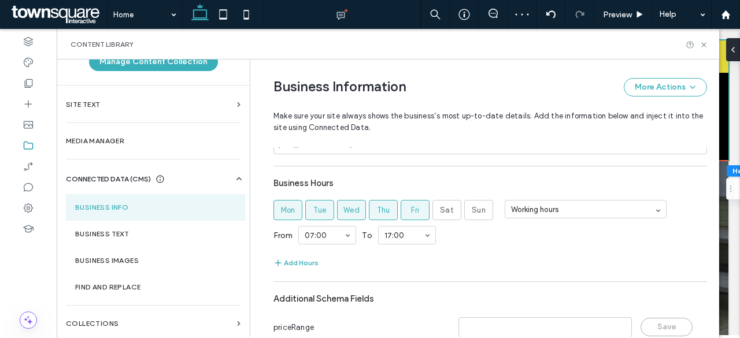
scroll to position [347, 0]
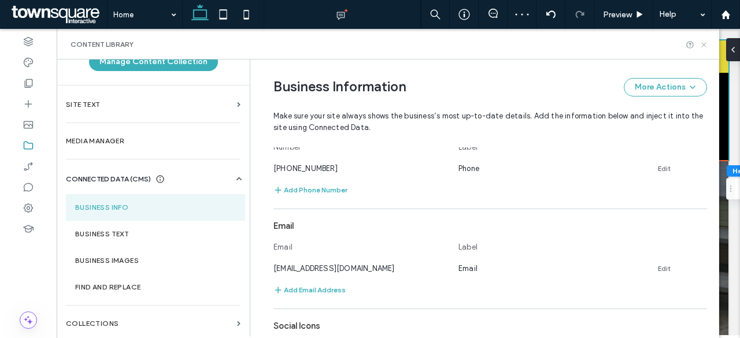
click at [705, 43] on icon at bounding box center [703, 44] width 9 height 9
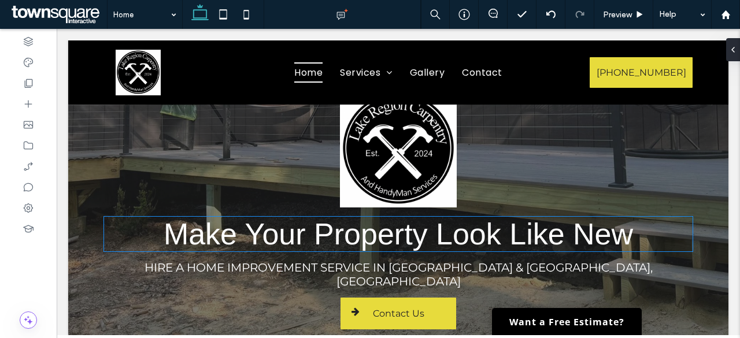
scroll to position [34, 0]
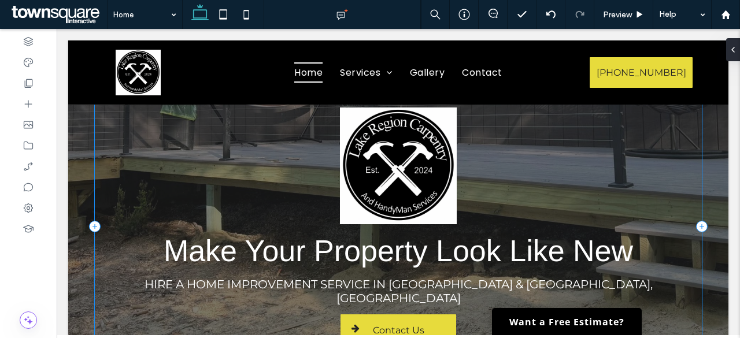
scroll to position [0, 0]
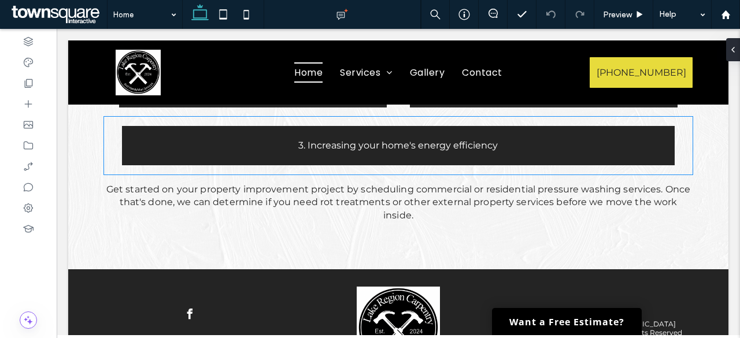
scroll to position [2084, 0]
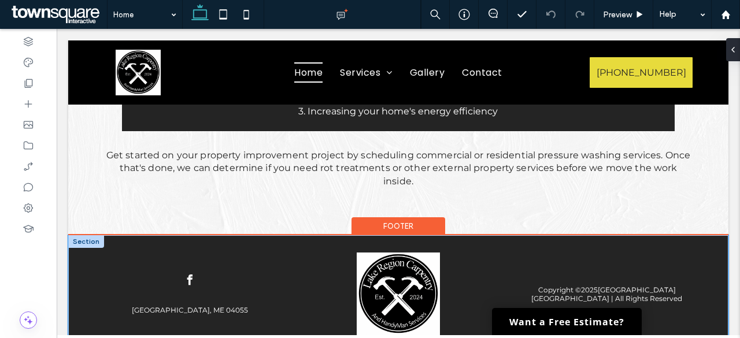
click at [284, 235] on div "Copyright © 2025 Lake Region [GEOGRAPHIC_DATA] | All Rights Reserved [GEOGRAPHI…" at bounding box center [398, 304] width 660 height 138
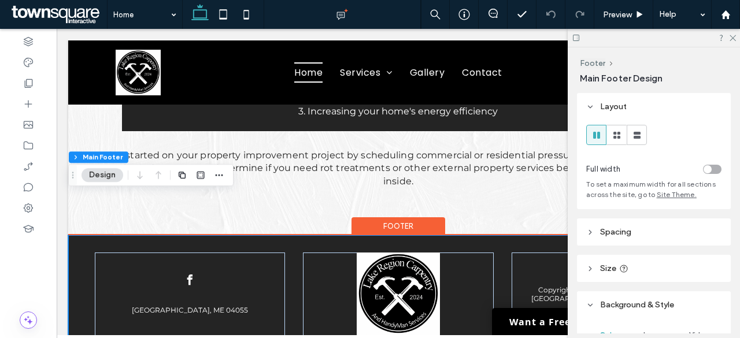
click at [77, 307] on div "Copyright © 2025 Lake Region [GEOGRAPHIC_DATA] | All Rights Reserved [GEOGRAPHI…" at bounding box center [398, 304] width 660 height 138
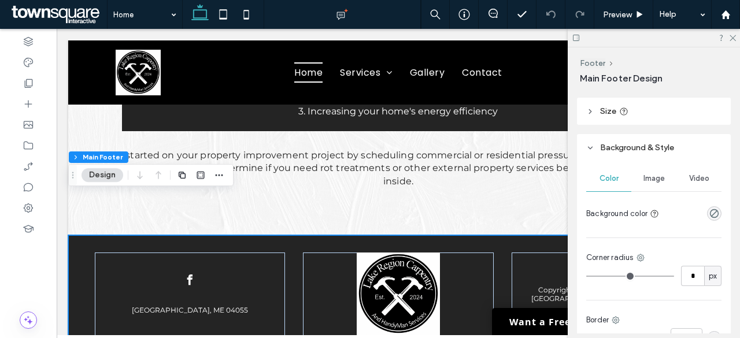
scroll to position [173, 0]
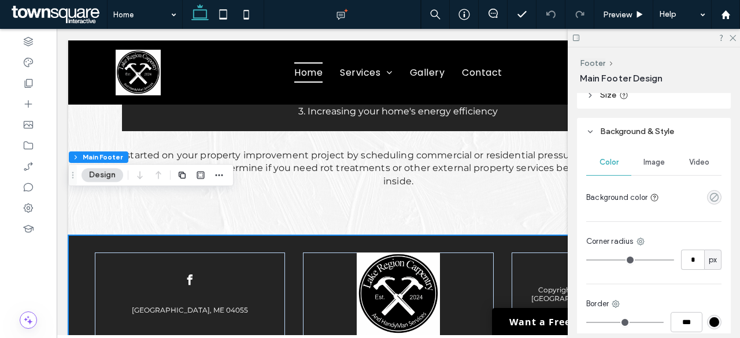
click at [711, 197] on icon "rgba(0, 0, 0, 0)" at bounding box center [714, 197] width 10 height 10
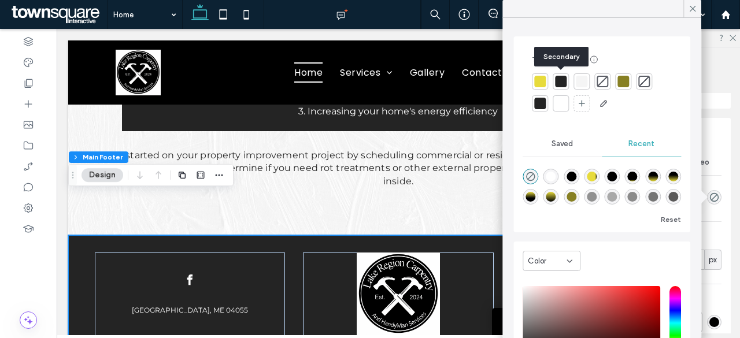
click at [559, 82] on div at bounding box center [561, 82] width 12 height 12
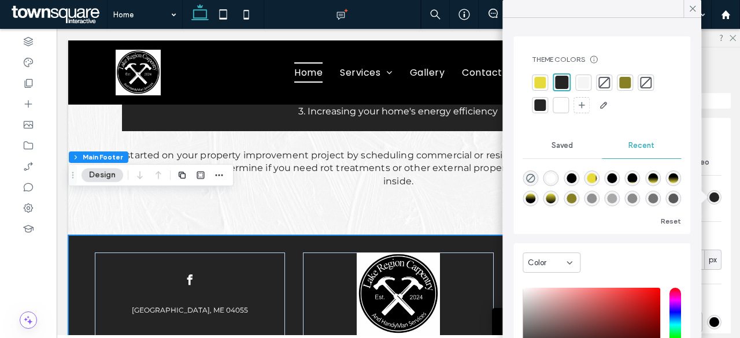
click at [576, 175] on div "rgba(0, 0, 0, 1)" at bounding box center [571, 178] width 10 height 10
type input "***"
type input "****"
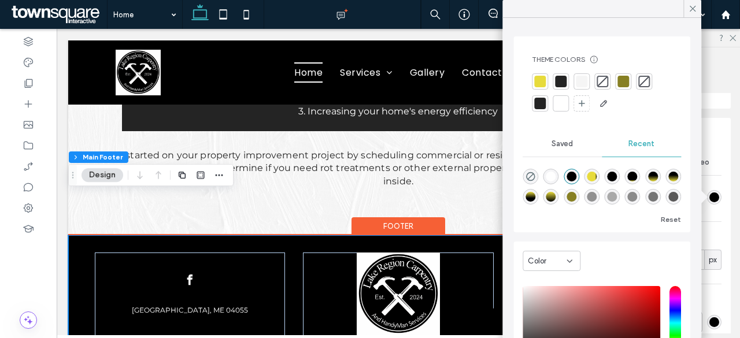
click at [276, 304] on div "Copyright © 2025 Lake Region [GEOGRAPHIC_DATA] | All Rights Reserved [GEOGRAPHI…" at bounding box center [398, 304] width 660 height 138
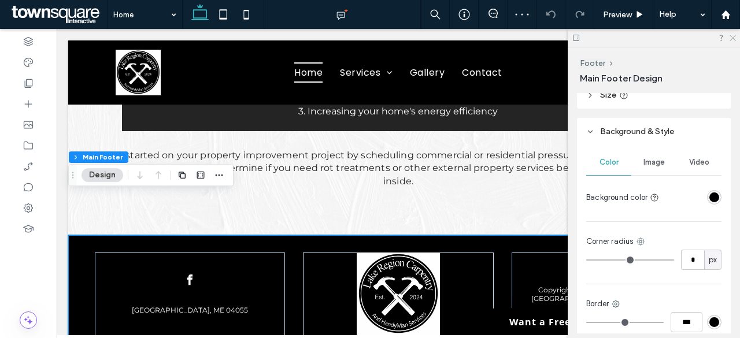
click at [732, 38] on use at bounding box center [732, 38] width 6 height 6
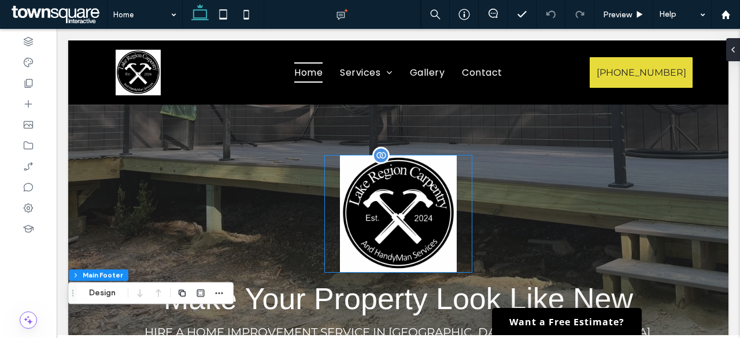
scroll to position [0, 0]
